Goal: Transaction & Acquisition: Purchase product/service

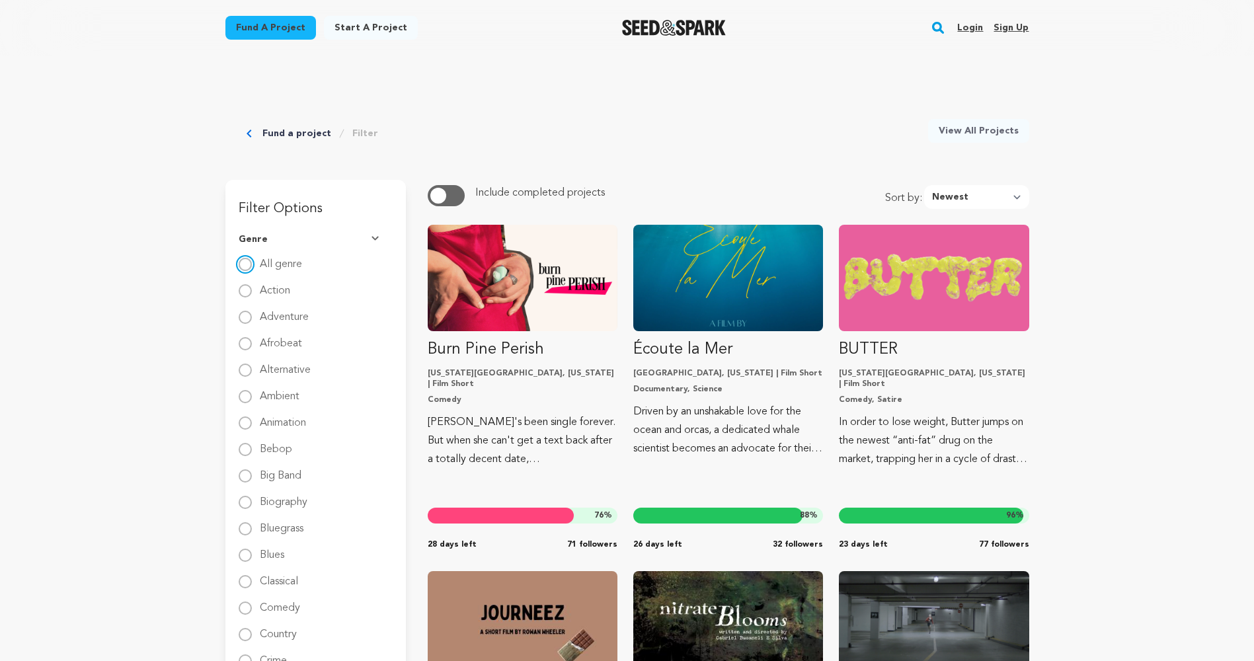
click at [247, 260] on input "All genre" at bounding box center [245, 264] width 13 height 13
radio input "true"
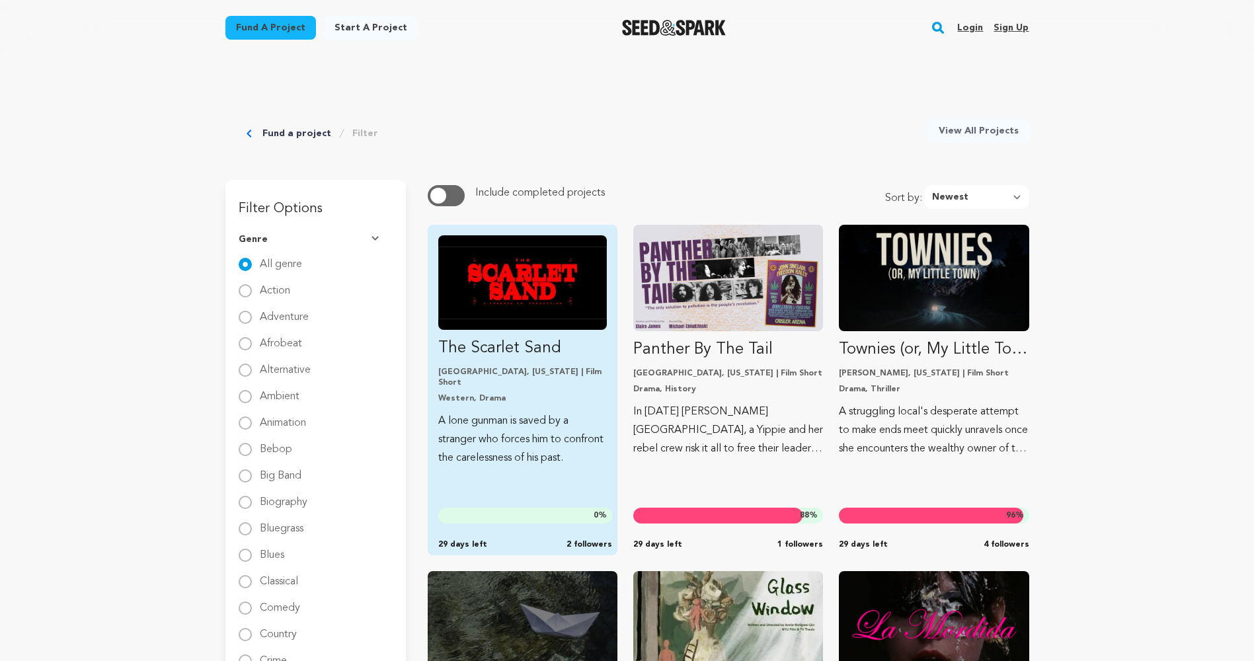
click at [417, 252] on img "Fund The Scarlet Sand" at bounding box center [522, 282] width 169 height 95
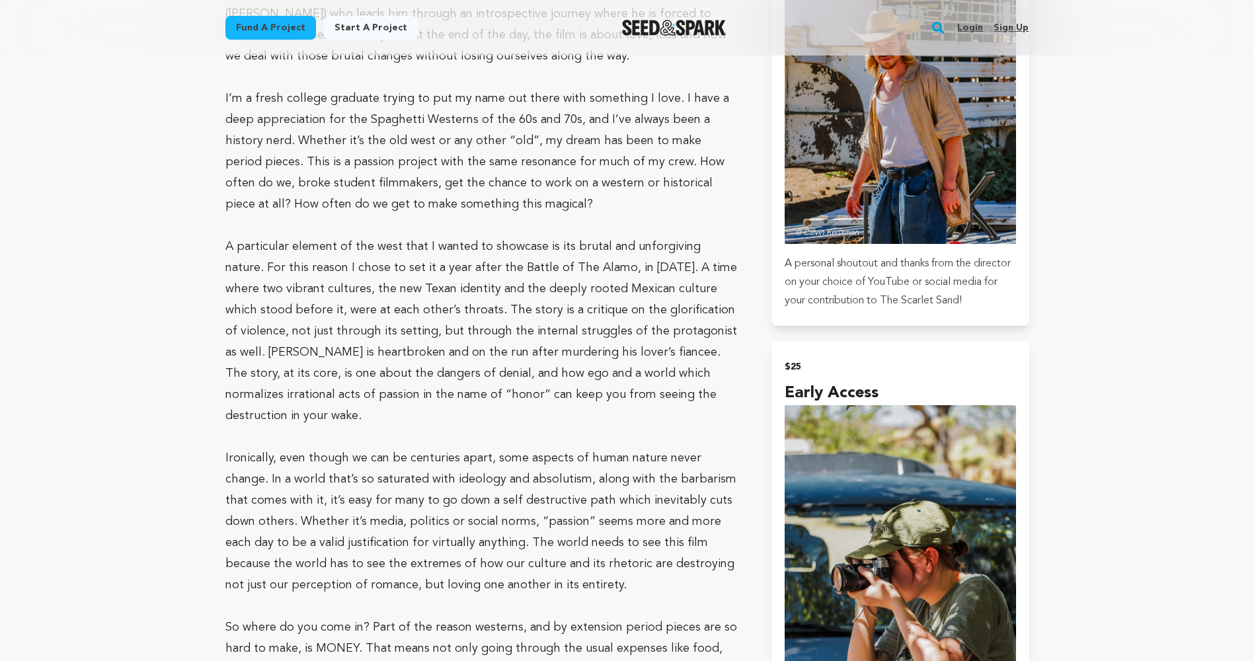
scroll to position [1058, 0]
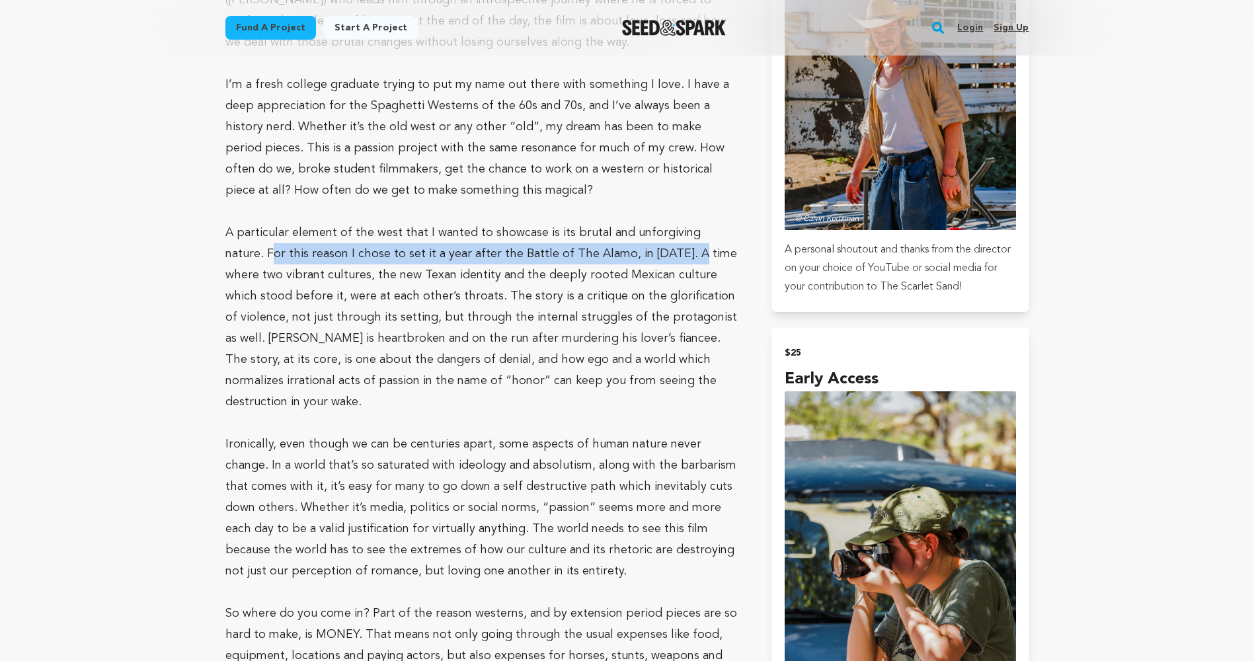
drag, startPoint x: 230, startPoint y: 256, endPoint x: 648, endPoint y: 249, distance: 418.5
click at [648, 249] on p "A particular element of the west that I wanted to showcase is its brutal and un…" at bounding box center [482, 317] width 515 height 190
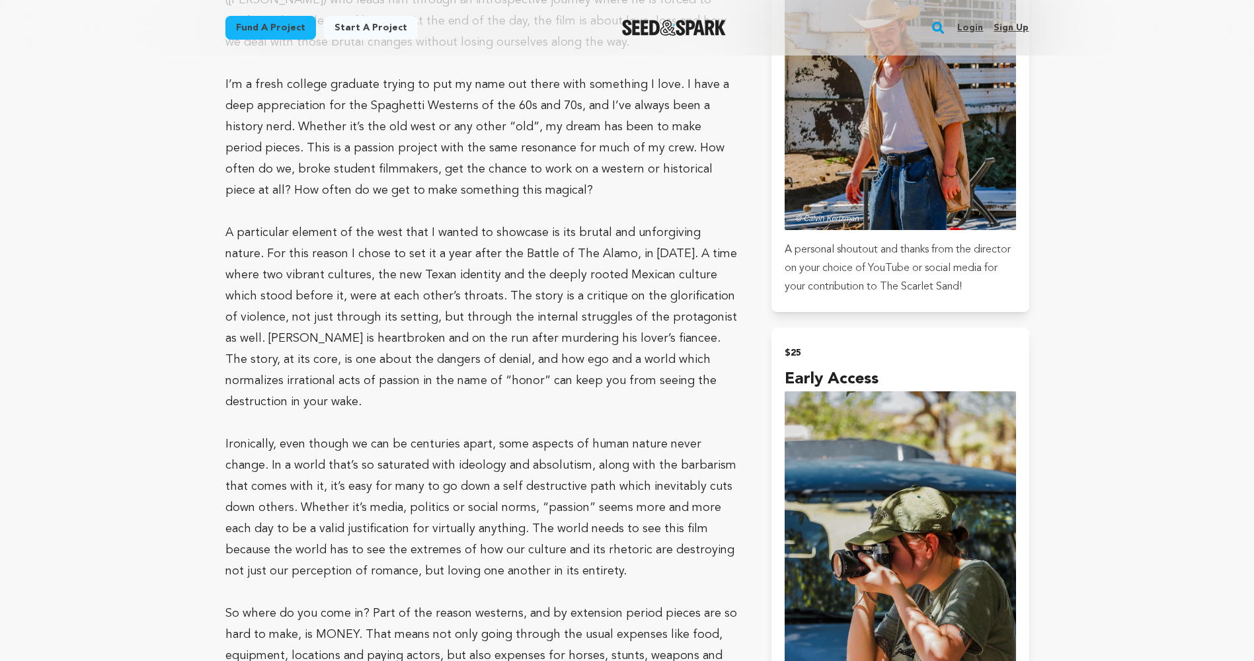
click at [629, 434] on p "Ironically, even though we can be centuries apart, some aspects of human nature…" at bounding box center [482, 508] width 515 height 148
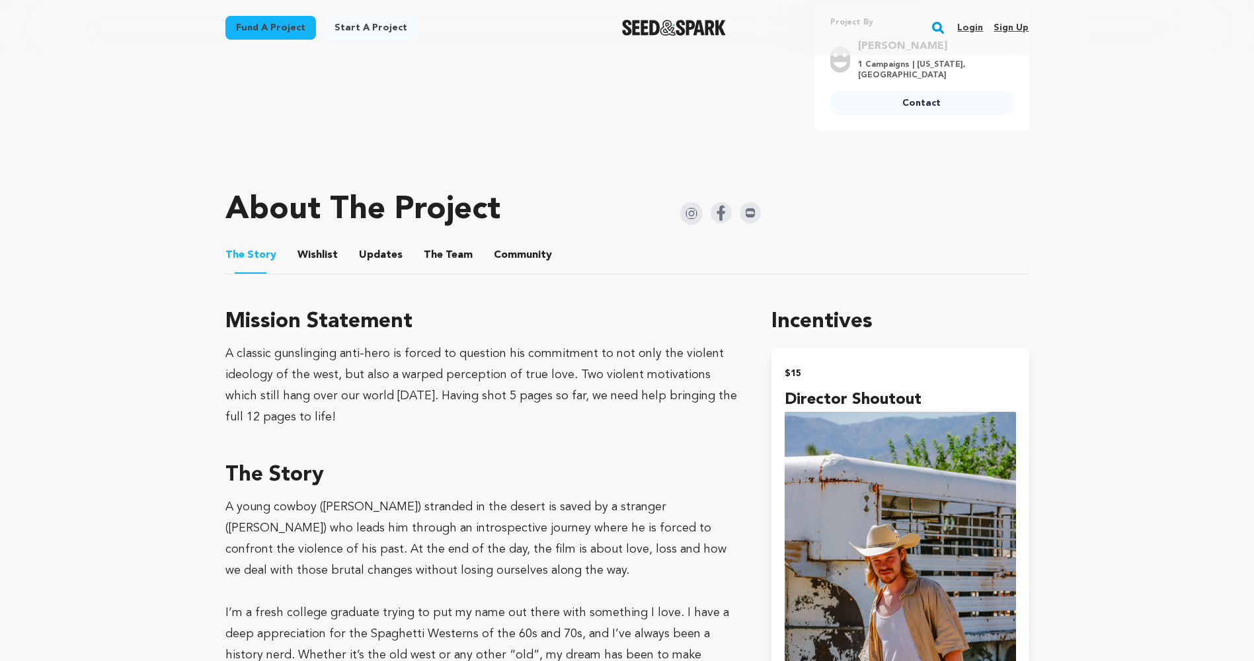
scroll to position [529, 0]
click at [321, 259] on button "Wishlist" at bounding box center [317, 259] width 32 height 32
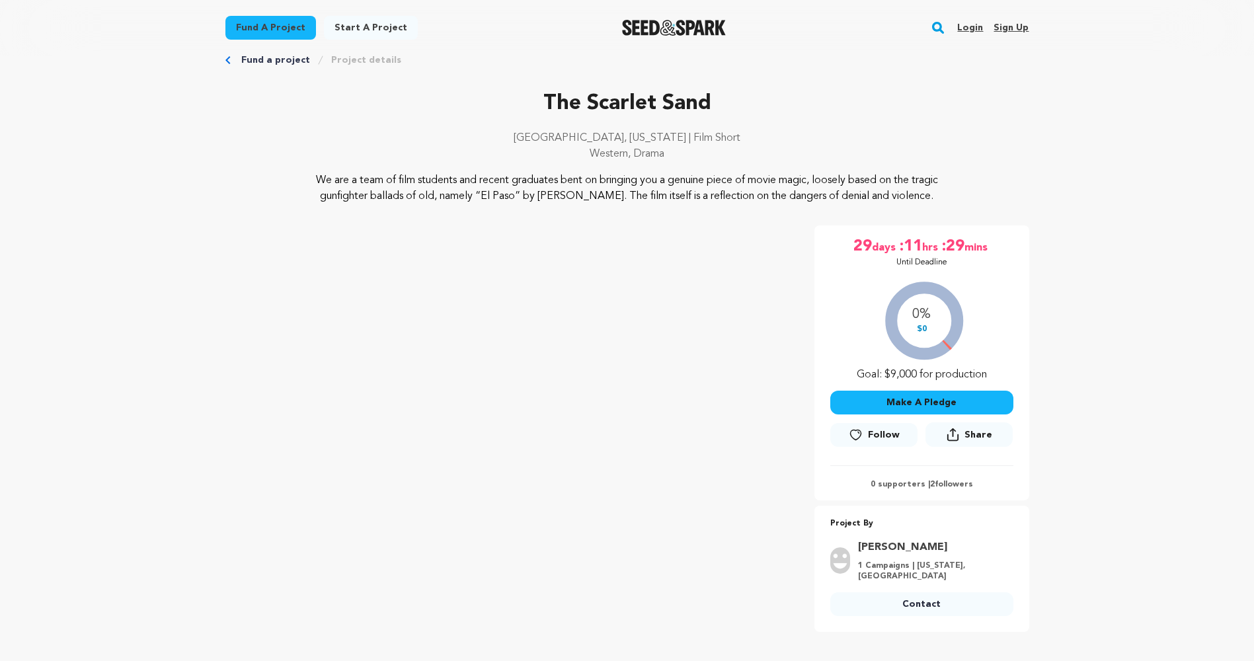
scroll to position [66, 0]
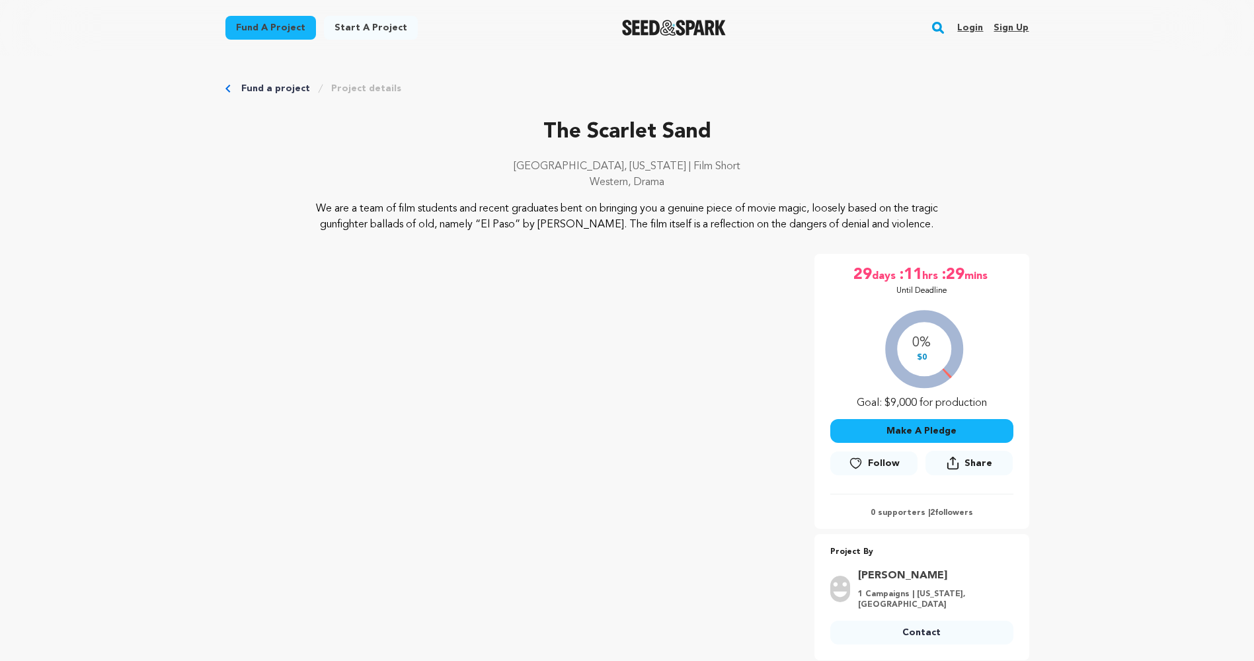
click at [266, 32] on link "Fund a project" at bounding box center [270, 28] width 91 height 24
